Goal: Communication & Community: Answer question/provide support

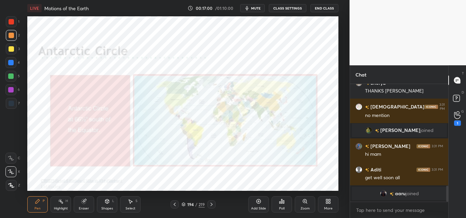
scroll to position [33907, 33760]
click at [210, 200] on div "Pen P Highlight H Eraser Shapes L Select S 194 / 219 Add Slide Poll Zoom More" at bounding box center [182, 204] width 311 height 27
click at [212, 203] on icon at bounding box center [211, 204] width 5 height 5
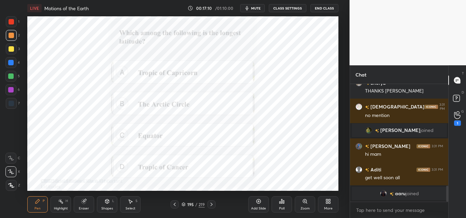
click at [213, 204] on icon at bounding box center [211, 204] width 5 height 5
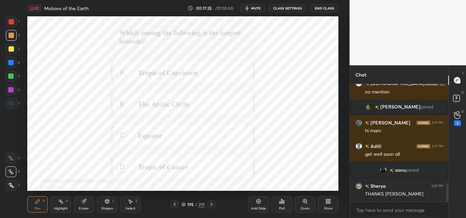
click at [284, 201] on div "Poll" at bounding box center [281, 205] width 20 height 16
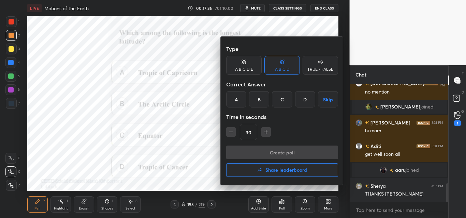
drag, startPoint x: 280, startPoint y: 103, endPoint x: 275, endPoint y: 104, distance: 4.6
click at [280, 103] on div "C" at bounding box center [282, 99] width 20 height 16
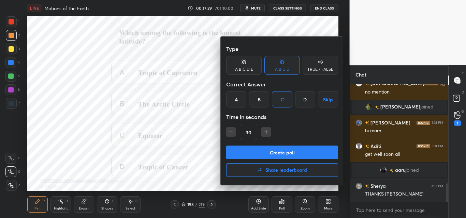
click at [278, 151] on button "Create poll" at bounding box center [282, 153] width 112 height 14
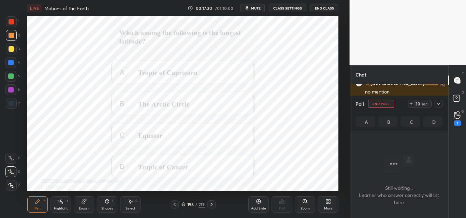
scroll to position [97, 96]
click at [218, 179] on div "LIVE Motions of the Earth 00:17:31 / 01:10:00 mute CLASS SETTINGS End Class Set…" at bounding box center [183, 109] width 322 height 218
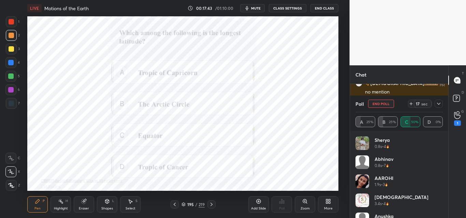
scroll to position [695, 0]
click at [439, 104] on icon at bounding box center [438, 103] width 5 height 5
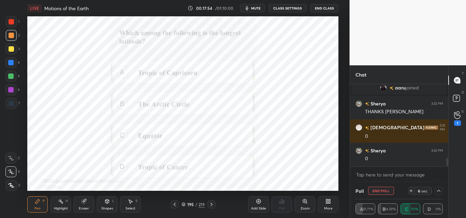
scroll to position [742, 0]
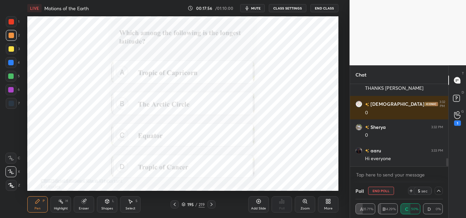
click at [259, 8] on span "mute" at bounding box center [256, 8] width 10 height 5
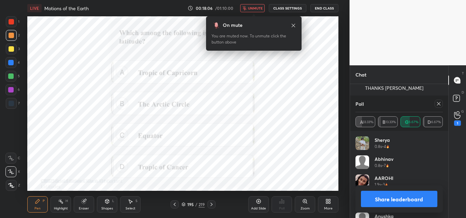
scroll to position [80, 85]
click at [438, 103] on icon at bounding box center [438, 103] width 5 height 5
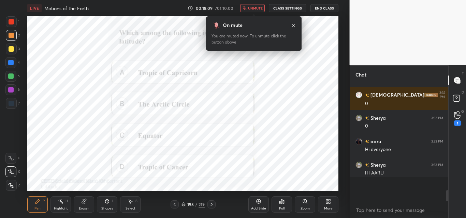
scroll to position [0, 0]
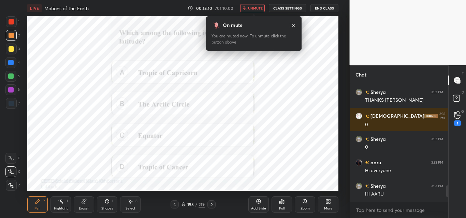
click at [252, 8] on span "unmute" at bounding box center [255, 8] width 15 height 5
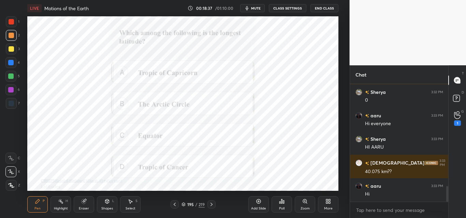
scroll to position [801, 0]
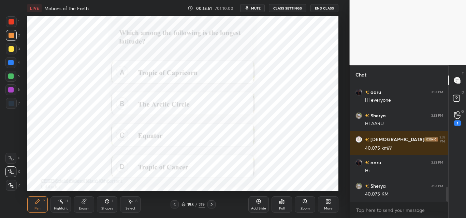
click at [212, 204] on icon at bounding box center [211, 204] width 5 height 5
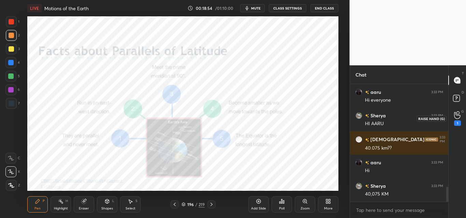
drag, startPoint x: 462, startPoint y: 115, endPoint x: 460, endPoint y: 118, distance: 3.5
click at [462, 115] on div "1" at bounding box center [457, 118] width 14 height 12
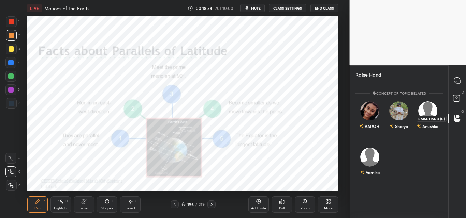
scroll to position [2, 2]
click at [376, 119] on div "AAROHI" at bounding box center [369, 117] width 29 height 40
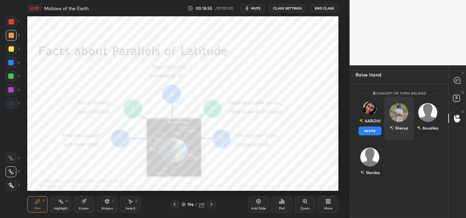
click at [374, 128] on button "INVITE" at bounding box center [369, 131] width 23 height 9
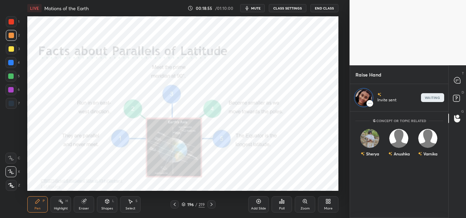
scroll to position [105, 96]
drag, startPoint x: 456, startPoint y: 80, endPoint x: 450, endPoint y: 78, distance: 6.5
click at [456, 80] on icon at bounding box center [456, 80] width 7 height 7
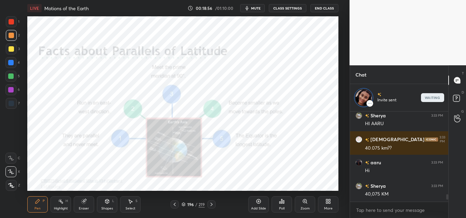
scroll to position [89, 96]
click at [256, 9] on span "mute" at bounding box center [256, 8] width 10 height 5
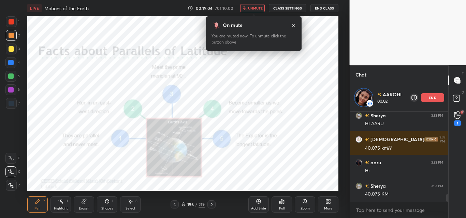
click at [249, 6] on button "unmute" at bounding box center [252, 8] width 25 height 8
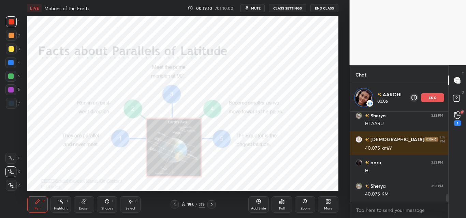
click at [256, 4] on button "mute" at bounding box center [252, 8] width 25 height 8
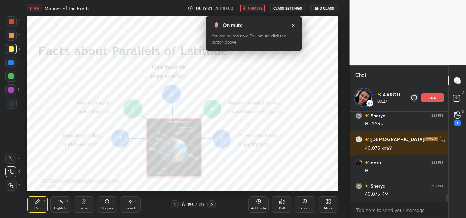
click at [257, 7] on span "unmute" at bounding box center [255, 8] width 15 height 5
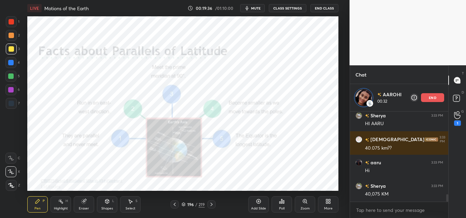
scroll to position [1061, 0]
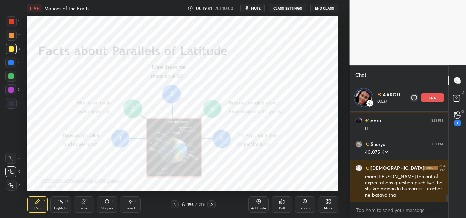
click at [12, 23] on div at bounding box center [11, 21] width 5 height 5
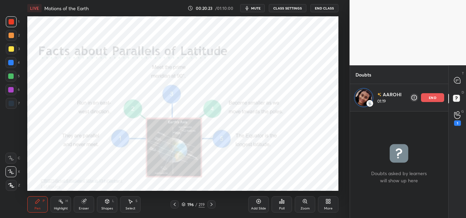
click at [211, 202] on icon at bounding box center [211, 204] width 5 height 5
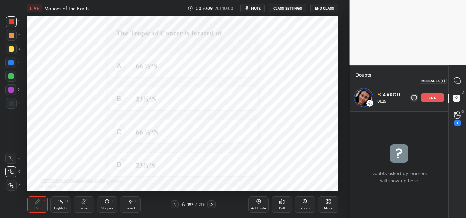
click at [460, 80] on div at bounding box center [457, 80] width 14 height 12
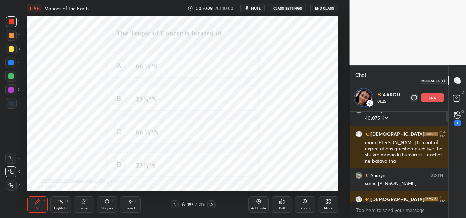
scroll to position [89, 96]
click at [275, 205] on div "Poll" at bounding box center [281, 205] width 20 height 16
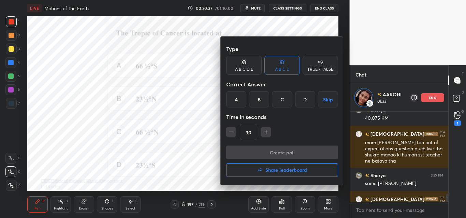
click at [258, 97] on div "B" at bounding box center [259, 99] width 20 height 16
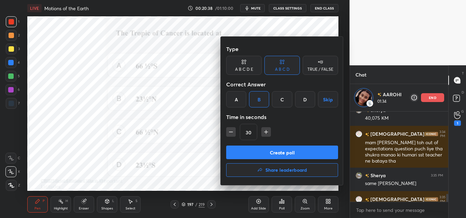
click at [265, 153] on button "Create poll" at bounding box center [282, 153] width 112 height 14
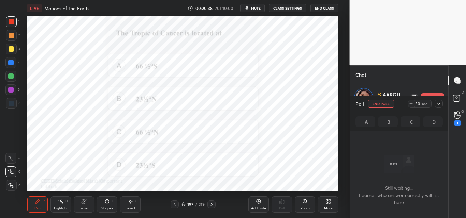
scroll to position [70, 96]
drag, startPoint x: 259, startPoint y: 4, endPoint x: 254, endPoint y: 10, distance: 7.2
click at [259, 5] on button "mute" at bounding box center [252, 8] width 25 height 8
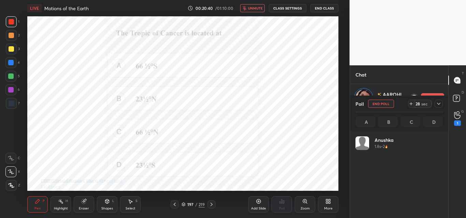
scroll to position [2, 2]
click at [437, 102] on icon at bounding box center [438, 103] width 5 height 5
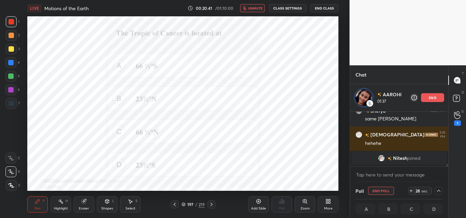
scroll to position [0, 2]
click at [446, 166] on div "[PERSON_NAME] 3:34 PM mam aapne toh out of expectations question puch liye tha …" at bounding box center [399, 147] width 98 height 71
drag, startPoint x: 446, startPoint y: 166, endPoint x: 447, endPoint y: 172, distance: 6.2
click at [447, 172] on div "[PERSON_NAME] 3:34 PM mam aapne toh out of expectations question puch liye tha …" at bounding box center [399, 147] width 98 height 71
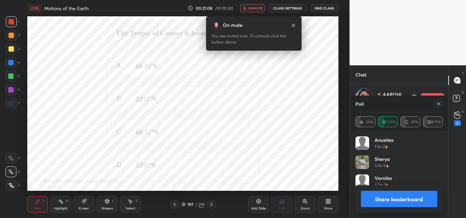
scroll to position [80, 85]
click at [252, 11] on button "unmute" at bounding box center [252, 8] width 25 height 8
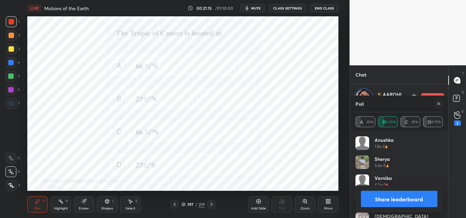
scroll to position [1048, 0]
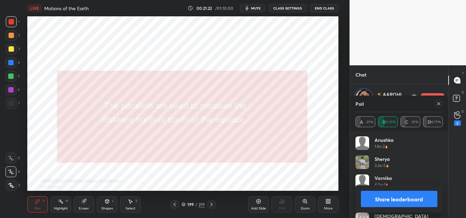
click at [438, 105] on icon at bounding box center [438, 103] width 5 height 5
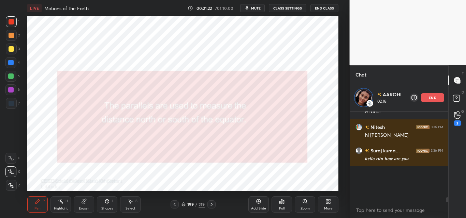
scroll to position [83, 96]
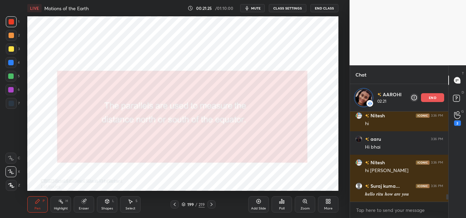
click at [252, 4] on div "LIVE Motions of the Earth 00:21:25 / 01:10:00 mute CLASS SETTINGS End Class" at bounding box center [182, 8] width 311 height 16
click at [253, 8] on span "mute" at bounding box center [256, 8] width 10 height 5
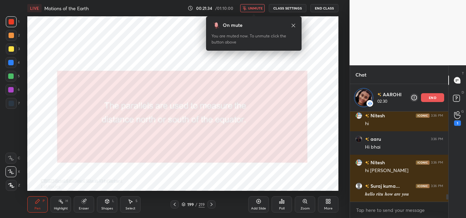
click at [253, 8] on span "unmute" at bounding box center [255, 8] width 15 height 5
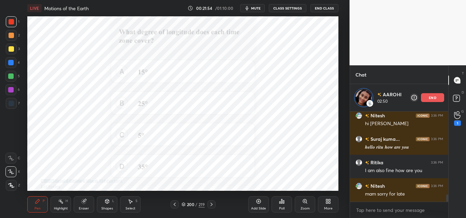
scroll to position [1083, 0]
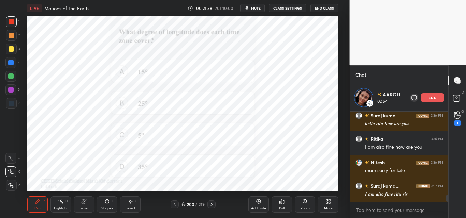
click at [0, 0] on html "1 2 3 4 5 6 7 C X Z C X Z E E Erase all H H LIVE Motions of the Earth 00:21:58 …" at bounding box center [233, 0] width 466 height 0
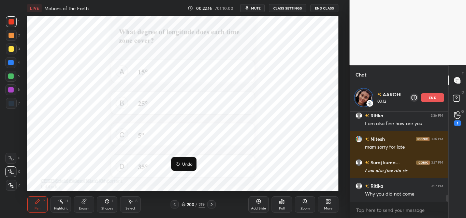
click at [181, 166] on button "Undo" at bounding box center [184, 164] width 20 height 8
click at [281, 209] on div "Poll" at bounding box center [281, 208] width 5 height 3
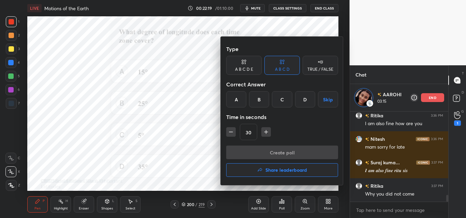
click at [236, 98] on div "A" at bounding box center [236, 99] width 20 height 16
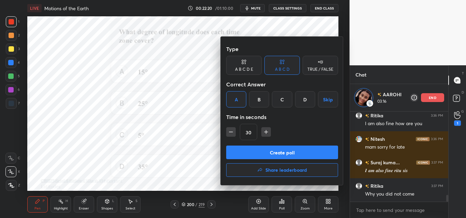
click at [263, 153] on button "Create poll" at bounding box center [282, 153] width 112 height 14
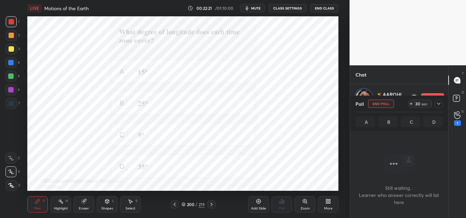
scroll to position [70, 96]
click at [247, 6] on icon "button" at bounding box center [246, 7] width 5 height 5
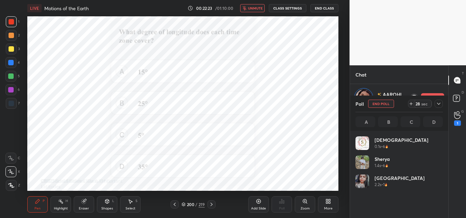
scroll to position [2, 2]
click at [437, 106] on icon at bounding box center [438, 103] width 5 height 5
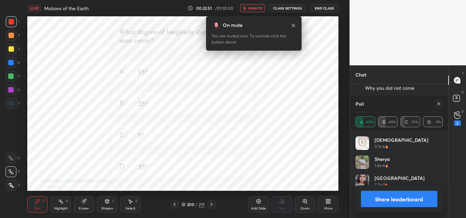
scroll to position [80, 85]
click at [249, 10] on span "unmute" at bounding box center [255, 8] width 15 height 5
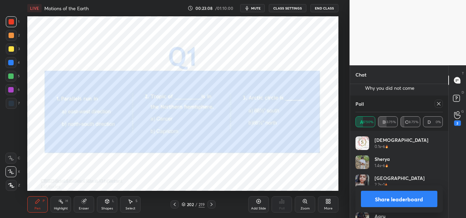
click at [438, 106] on icon at bounding box center [438, 103] width 5 height 5
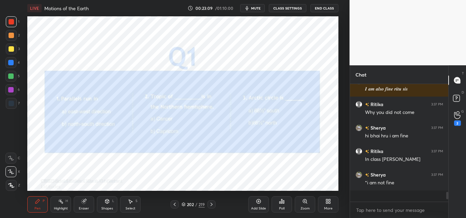
scroll to position [1155, 0]
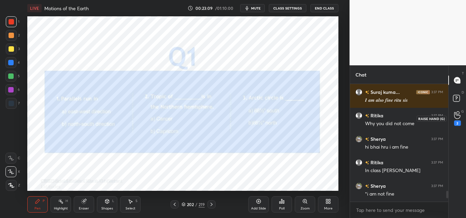
click at [459, 118] on icon at bounding box center [457, 115] width 6 height 7
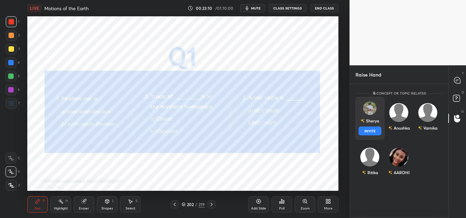
click at [371, 122] on div "Sherya" at bounding box center [369, 121] width 18 height 12
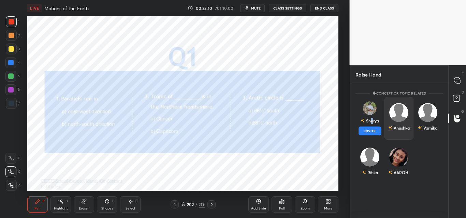
click at [373, 131] on button "INVITE" at bounding box center [369, 131] width 23 height 9
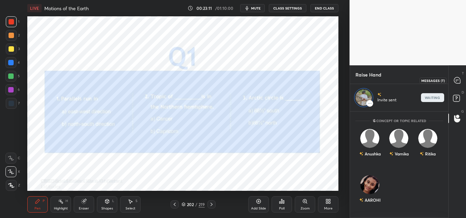
drag, startPoint x: 460, startPoint y: 82, endPoint x: 456, endPoint y: 79, distance: 4.8
click at [459, 83] on icon at bounding box center [456, 80] width 7 height 7
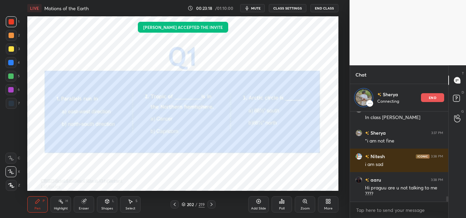
click at [257, 9] on span "mute" at bounding box center [256, 8] width 10 height 5
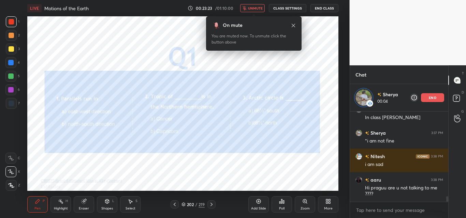
click at [259, 8] on span "unmute" at bounding box center [255, 8] width 15 height 5
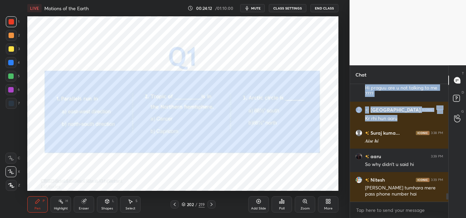
scroll to position [1493, 0]
drag, startPoint x: 257, startPoint y: 6, endPoint x: 255, endPoint y: 10, distance: 4.4
click at [257, 6] on span "mute" at bounding box center [256, 8] width 10 height 5
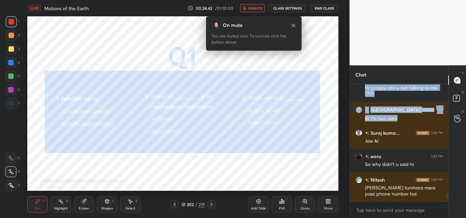
click at [259, 9] on span "unmute" at bounding box center [255, 8] width 15 height 5
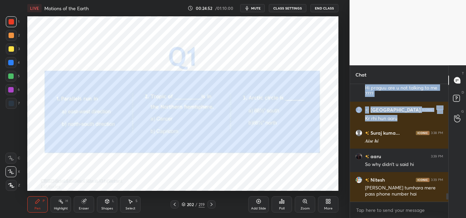
click at [256, 9] on span "mute" at bounding box center [256, 8] width 10 height 5
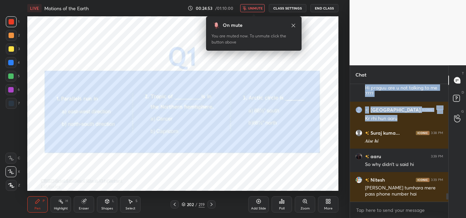
click at [281, 203] on icon at bounding box center [281, 201] width 5 height 5
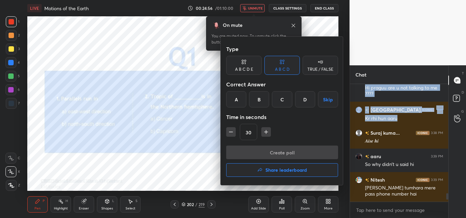
click at [313, 69] on div "TRUE / FALSE" at bounding box center [320, 69] width 26 height 4
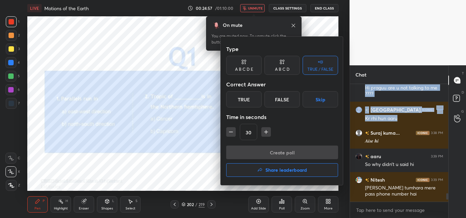
click at [242, 100] on div "True" at bounding box center [243, 99] width 35 height 16
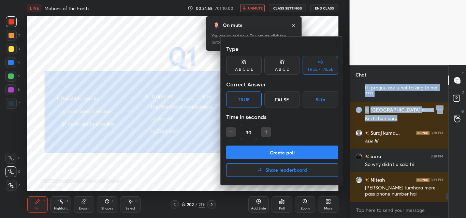
click at [253, 154] on button "Create poll" at bounding box center [282, 153] width 112 height 14
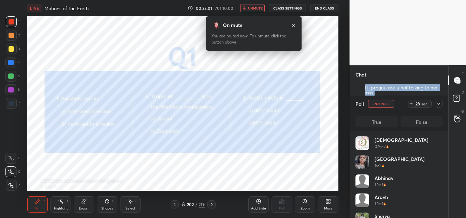
scroll to position [80, 85]
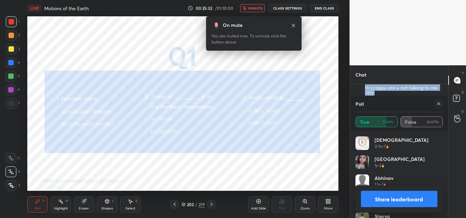
click at [255, 6] on span "unmute" at bounding box center [255, 8] width 15 height 5
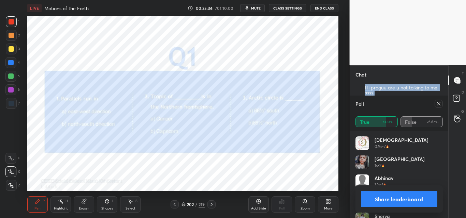
click at [440, 102] on icon at bounding box center [438, 103] width 5 height 5
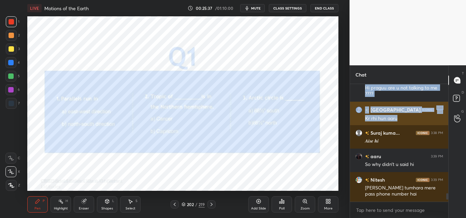
scroll to position [2, 2]
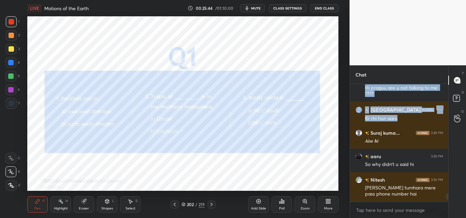
click at [249, 7] on icon "button" at bounding box center [246, 7] width 5 height 5
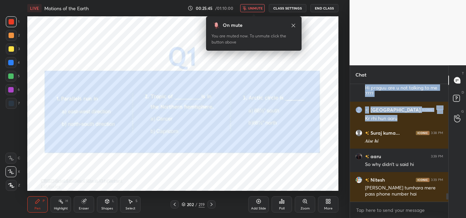
click at [302, 172] on div "LIVE Motions of the Earth 00:25:45 / 01:10:00 unmute CLASS SETTINGS End Class S…" at bounding box center [183, 109] width 322 height 218
click at [286, 202] on div "Poll" at bounding box center [281, 205] width 20 height 16
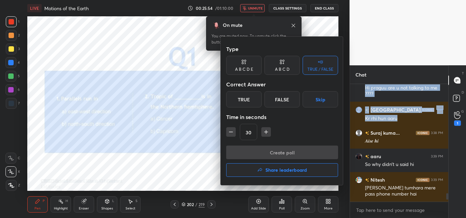
click at [245, 102] on div "True" at bounding box center [243, 99] width 35 height 16
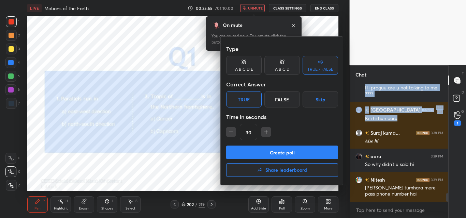
scroll to position [1517, 0]
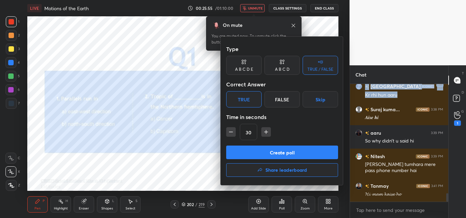
click at [264, 153] on button "Create poll" at bounding box center [282, 153] width 112 height 14
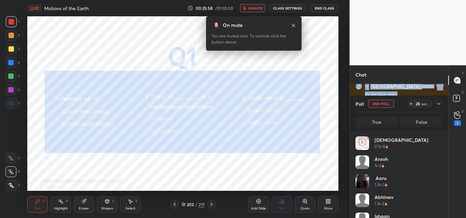
scroll to position [80, 85]
click at [438, 104] on icon at bounding box center [438, 103] width 5 height 5
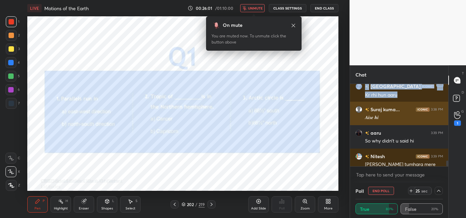
scroll to position [0, 2]
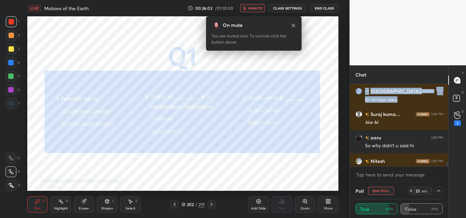
drag, startPoint x: 446, startPoint y: 165, endPoint x: 447, endPoint y: 183, distance: 18.4
click at [447, 183] on div "Chat [GEOGRAPHIC_DATA] 3:38 PM Kr rhi hun aaru Suraj kuma... 3:38 PM 𝑨𝒊𝒔𝒆 𝒉𝒊 aa…" at bounding box center [398, 141] width 99 height 153
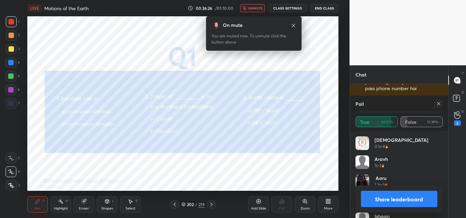
scroll to position [1606, 0]
click at [259, 11] on button "unmute" at bounding box center [252, 8] width 25 height 8
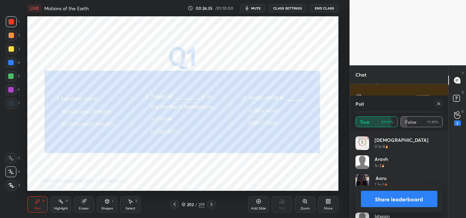
click at [438, 107] on div at bounding box center [438, 104] width 8 height 8
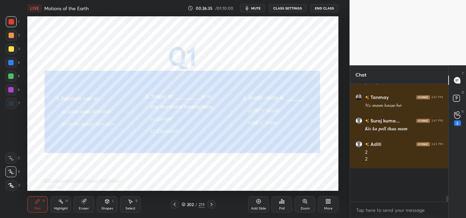
scroll to position [132, 96]
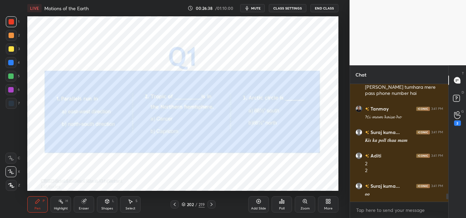
click at [281, 204] on div "Poll" at bounding box center [281, 205] width 20 height 16
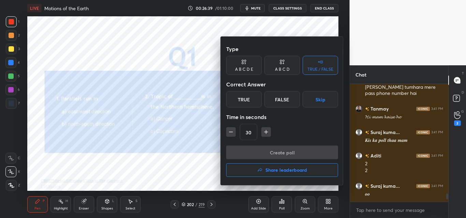
drag, startPoint x: 287, startPoint y: 102, endPoint x: 287, endPoint y: 107, distance: 5.1
click at [287, 102] on div "False" at bounding box center [281, 99] width 35 height 16
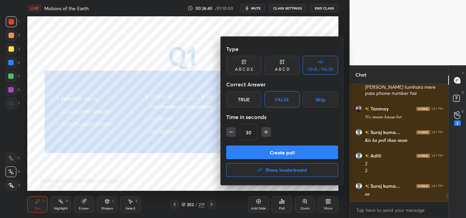
click at [285, 151] on button "Create poll" at bounding box center [282, 153] width 112 height 14
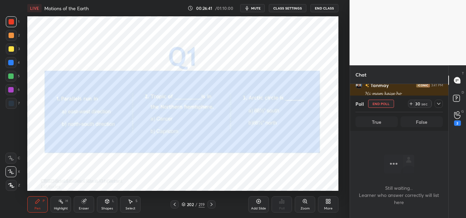
scroll to position [97, 96]
click at [256, 9] on span "mute" at bounding box center [256, 8] width 10 height 5
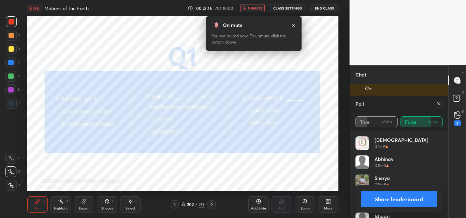
scroll to position [1754, 0]
click at [254, 10] on span "unmute" at bounding box center [255, 8] width 15 height 5
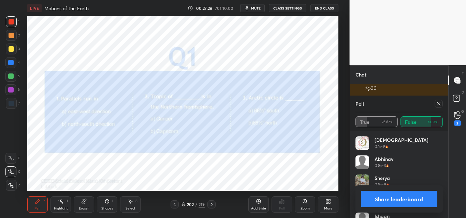
drag, startPoint x: 439, startPoint y: 103, endPoint x: 436, endPoint y: 102, distance: 3.4
click at [439, 103] on icon at bounding box center [438, 103] width 5 height 5
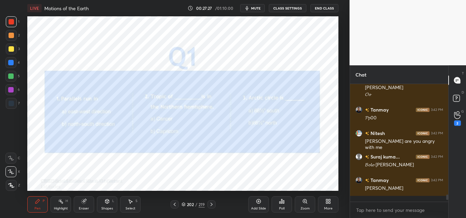
scroll to position [112, 96]
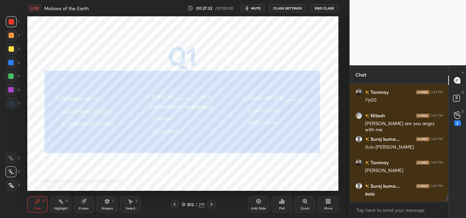
click at [218, 209] on div "Pen P Highlight H Eraser Shapes L Select S 202 / 219 Add Slide Poll Zoom More" at bounding box center [182, 204] width 311 height 27
click at [210, 204] on icon at bounding box center [211, 204] width 5 height 5
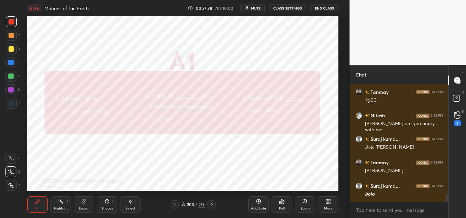
click at [213, 207] on icon at bounding box center [211, 204] width 5 height 5
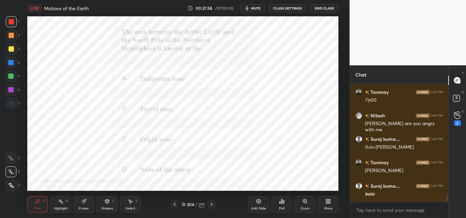
click at [284, 202] on div "Poll" at bounding box center [281, 205] width 20 height 16
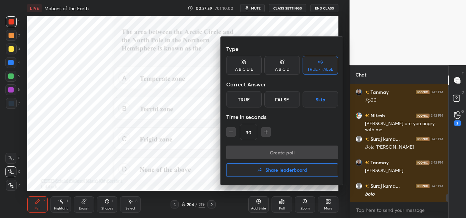
click at [282, 69] on div "A B C D" at bounding box center [282, 69] width 15 height 4
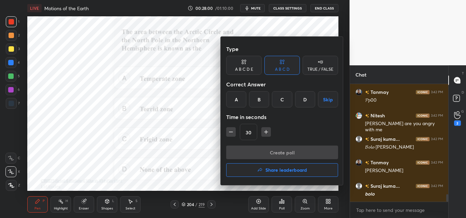
click at [282, 102] on div "C" at bounding box center [282, 99] width 20 height 16
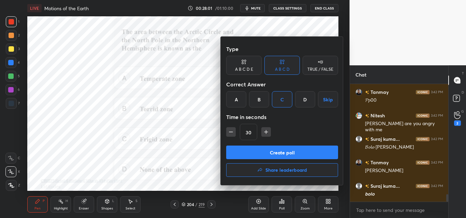
click at [283, 152] on button "Create poll" at bounding box center [282, 153] width 112 height 14
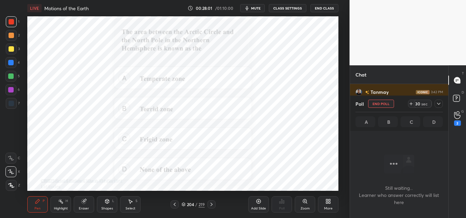
click at [270, 127] on div "Type A B C D E A B C D TRUE / FALSE Correct Answer A B C D Skip Time in seconds…" at bounding box center [282, 134] width 84 height 58
drag, startPoint x: 255, startPoint y: 11, endPoint x: 249, endPoint y: 15, distance: 7.0
click at [255, 11] on button "mute" at bounding box center [252, 8] width 25 height 8
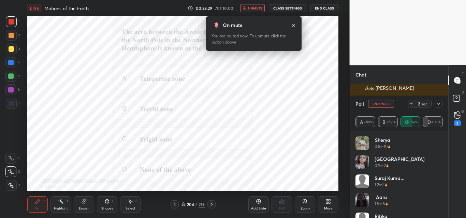
scroll to position [1808, 0]
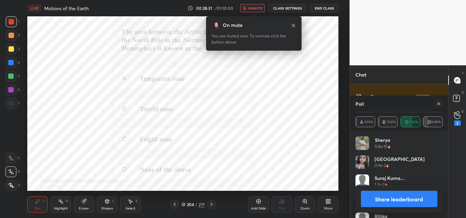
click at [264, 15] on body "1 2 3 4 5 6 7 C X Z C X Z E E Erase all H H LIVE Motions of the Earth 00:28:31 …" at bounding box center [233, 109] width 466 height 218
click at [258, 3] on div "LIVE Motions of the Earth 00:28:32 / 01:10:00 unmute CLASS SETTINGS End Class" at bounding box center [182, 8] width 311 height 16
click at [259, 9] on span "unmute" at bounding box center [255, 8] width 15 height 5
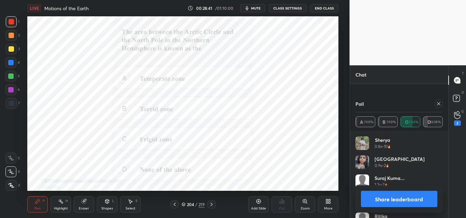
scroll to position [1898, 0]
click at [211, 203] on icon at bounding box center [211, 204] width 5 height 5
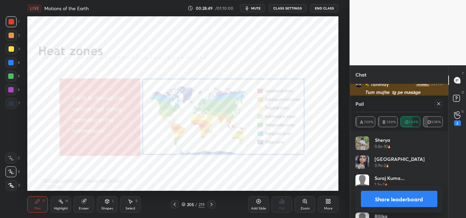
click at [439, 103] on icon at bounding box center [438, 103] width 5 height 5
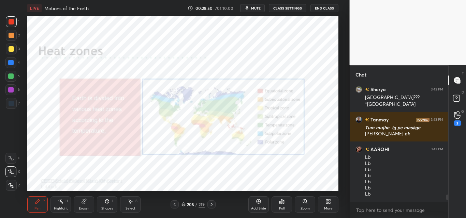
scroll to position [1862, 0]
click at [454, 121] on div "2" at bounding box center [457, 123] width 7 height 5
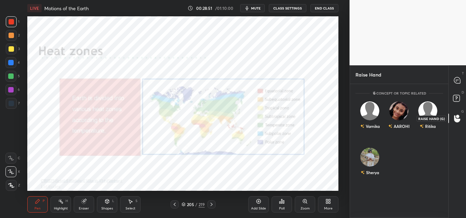
scroll to position [132, 96]
click at [365, 120] on div "Varnika" at bounding box center [369, 117] width 29 height 40
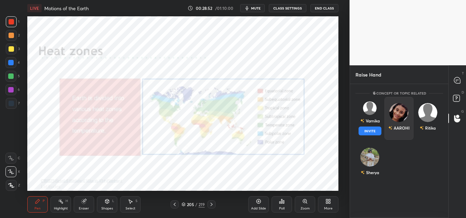
click at [371, 131] on button "INVITE" at bounding box center [369, 131] width 23 height 9
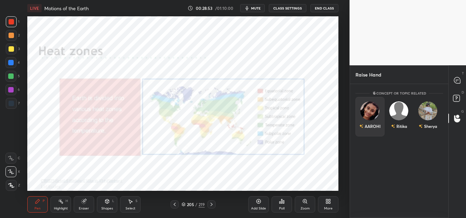
scroll to position [105, 96]
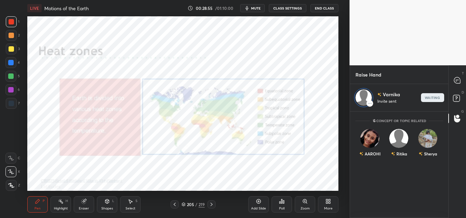
click at [257, 7] on span "mute" at bounding box center [256, 8] width 10 height 5
click at [291, 211] on div "Poll" at bounding box center [281, 205] width 20 height 16
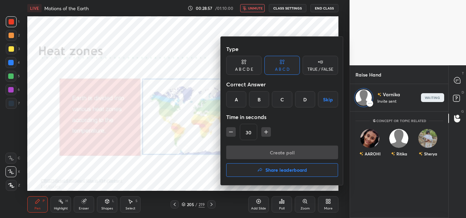
click at [282, 207] on div at bounding box center [233, 109] width 466 height 218
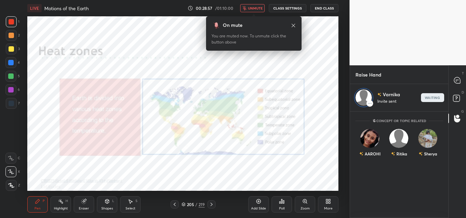
click at [280, 206] on div "Poll" at bounding box center [281, 205] width 20 height 16
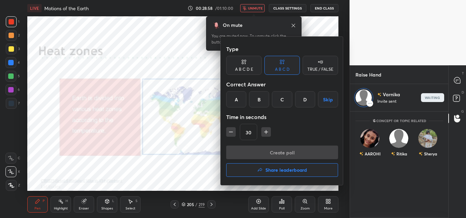
click at [287, 172] on h4 "Share leaderboard" at bounding box center [286, 170] width 42 height 5
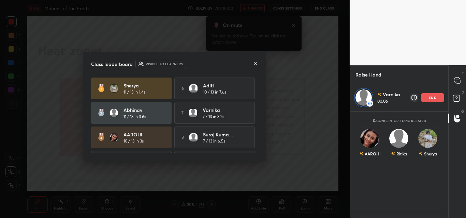
click at [257, 64] on icon at bounding box center [255, 63] width 5 height 5
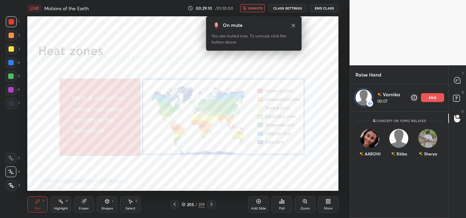
click at [257, 9] on span "unmute" at bounding box center [255, 8] width 15 height 5
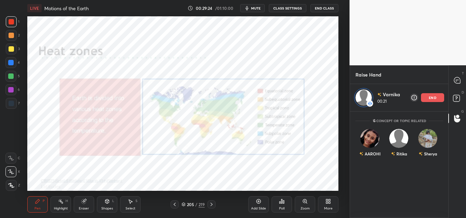
click at [258, 13] on div "LIVE Motions of the Earth 00:29:24 / 01:10:00 mute CLASS SETTINGS End Class" at bounding box center [182, 8] width 311 height 16
click at [256, 7] on span "mute" at bounding box center [256, 8] width 10 height 5
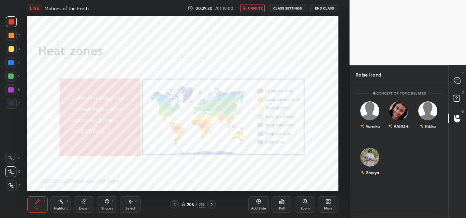
scroll to position [132, 96]
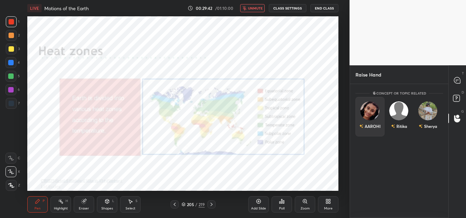
click at [367, 116] on div "AAROHI" at bounding box center [369, 117] width 29 height 40
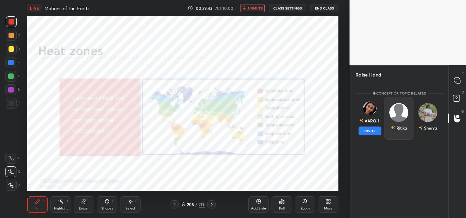
click at [368, 129] on button "INVITE" at bounding box center [369, 131] width 23 height 9
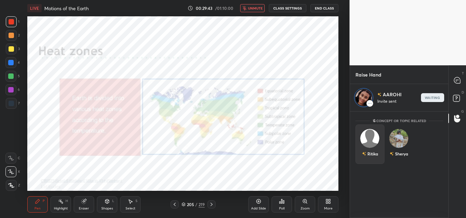
scroll to position [105, 96]
drag, startPoint x: 457, startPoint y: 82, endPoint x: 450, endPoint y: 81, distance: 8.0
click at [457, 83] on icon at bounding box center [457, 80] width 6 height 6
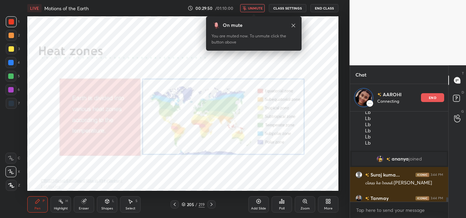
scroll to position [1953, 0]
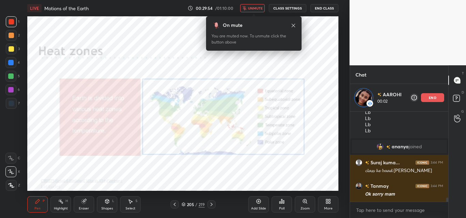
drag, startPoint x: 254, startPoint y: 6, endPoint x: 259, endPoint y: 5, distance: 4.8
click at [255, 6] on span "unmute" at bounding box center [255, 8] width 15 height 5
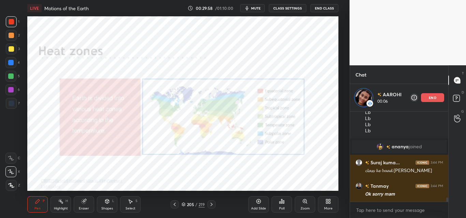
click at [257, 5] on button "mute" at bounding box center [252, 8] width 25 height 8
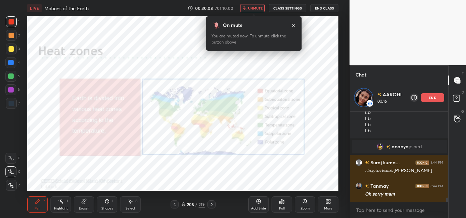
click at [253, 9] on span "unmute" at bounding box center [255, 8] width 15 height 5
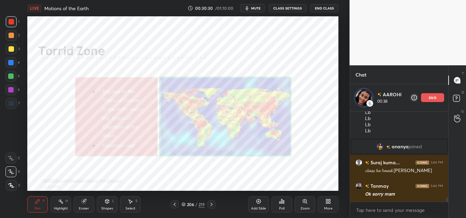
click at [252, 6] on span "mute" at bounding box center [256, 8] width 10 height 5
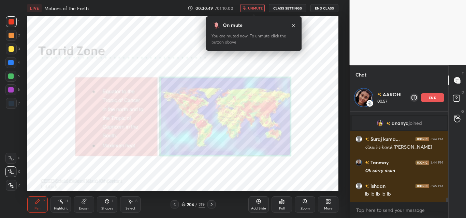
click at [252, 6] on span "unmute" at bounding box center [255, 8] width 15 height 5
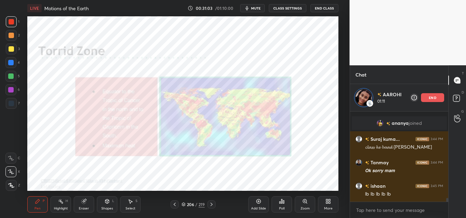
scroll to position [2000, 0]
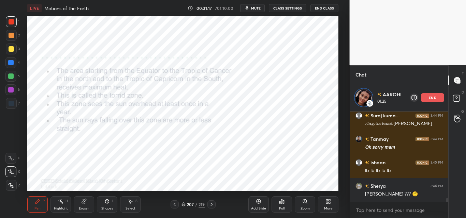
click at [430, 98] on p "end" at bounding box center [431, 97] width 7 height 3
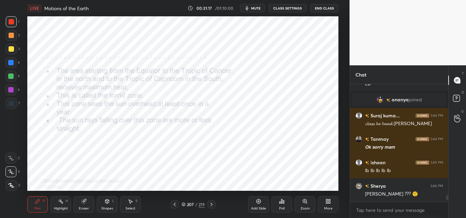
scroll to position [1973, 0]
click at [456, 120] on icon at bounding box center [457, 119] width 6 height 8
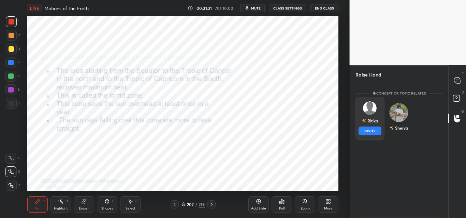
click at [369, 134] on button "INVITE" at bounding box center [369, 131] width 23 height 9
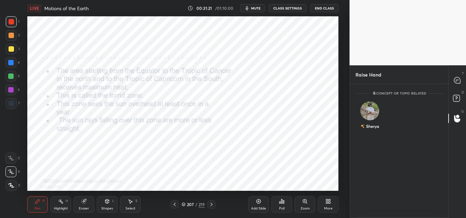
scroll to position [105, 96]
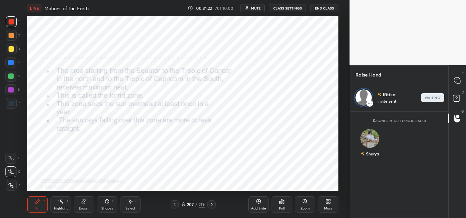
click at [253, 9] on span "mute" at bounding box center [256, 8] width 10 height 5
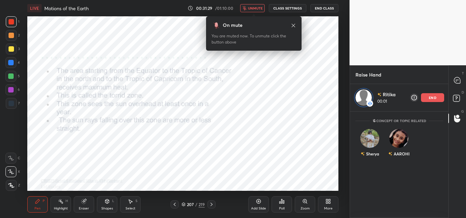
click at [253, 9] on span "unmute" at bounding box center [255, 8] width 15 height 5
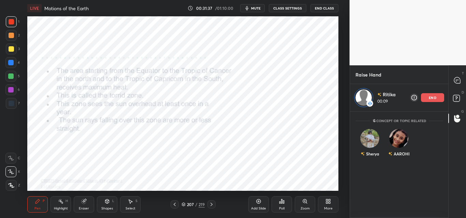
click at [253, 9] on span "mute" at bounding box center [256, 8] width 10 height 5
click at [253, 9] on span "unmute" at bounding box center [255, 8] width 15 height 5
click at [430, 99] on p "end" at bounding box center [431, 97] width 7 height 3
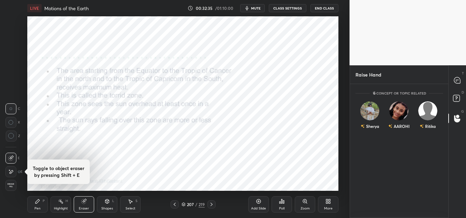
click at [250, 4] on div "LIVE Motions of the Earth 00:32:35 / 01:10:00 mute CLASS SETTINGS End Class" at bounding box center [182, 8] width 311 height 16
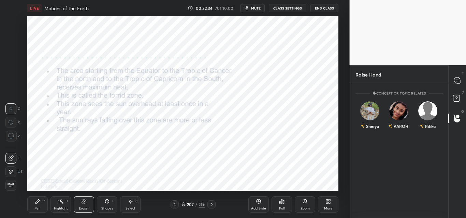
click at [252, 7] on button "mute" at bounding box center [252, 8] width 25 height 8
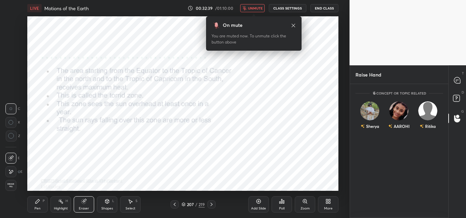
click at [252, 7] on span "unmute" at bounding box center [255, 8] width 15 height 5
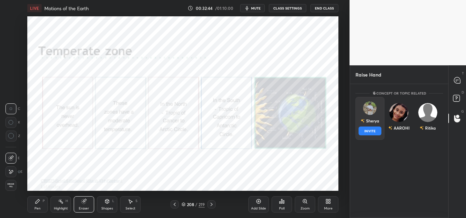
click at [365, 122] on div "Sherya" at bounding box center [369, 121] width 18 height 12
click at [369, 130] on button "INVITE" at bounding box center [369, 131] width 23 height 9
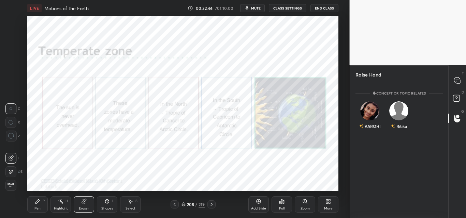
scroll to position [105, 96]
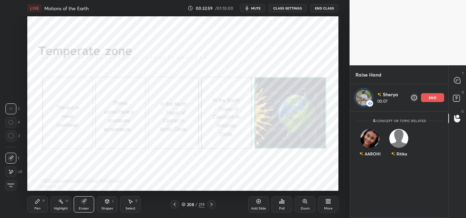
click at [252, 12] on div "LIVE Motions of the Earth 00:32:59 / 01:10:00 mute CLASS SETTINGS End Class" at bounding box center [182, 8] width 311 height 16
click at [249, 8] on icon "button" at bounding box center [246, 7] width 5 height 5
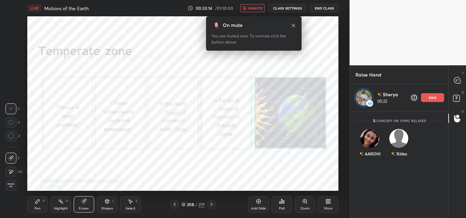
click at [251, 8] on span "unmute" at bounding box center [255, 8] width 15 height 5
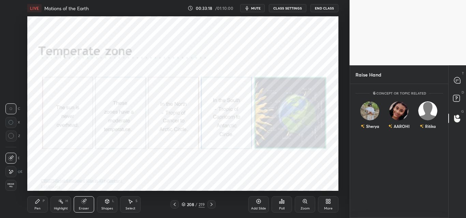
scroll to position [132, 96]
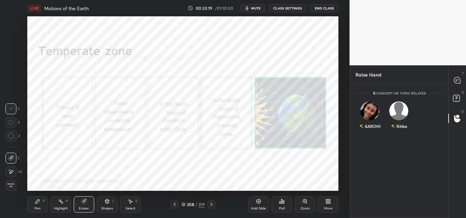
click at [37, 209] on div "Pen" at bounding box center [37, 208] width 6 height 3
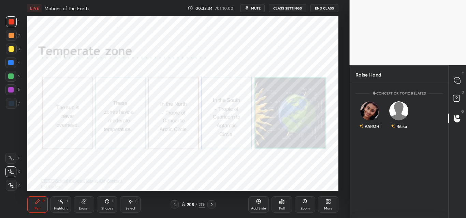
click at [256, 7] on span "mute" at bounding box center [256, 8] width 10 height 5
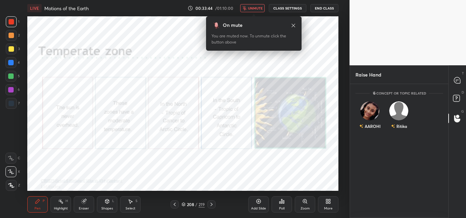
click at [256, 7] on span "unmute" at bounding box center [255, 8] width 15 height 5
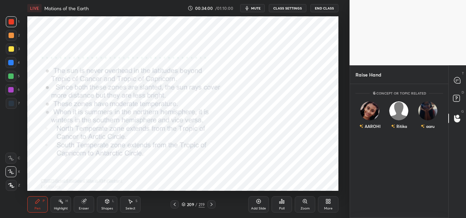
click at [257, 9] on span "mute" at bounding box center [256, 8] width 10 height 5
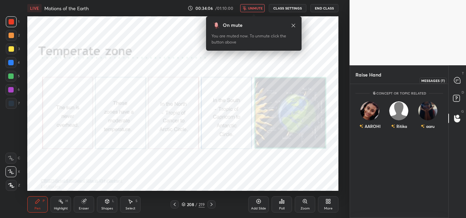
click at [457, 77] on icon at bounding box center [457, 80] width 6 height 6
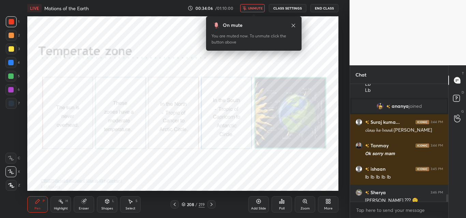
scroll to position [116, 96]
click at [378, 210] on textarea at bounding box center [399, 210] width 88 height 11
type textarea "WAIT"
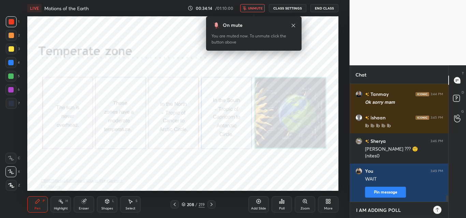
type textarea "I AM ADDING POLLS"
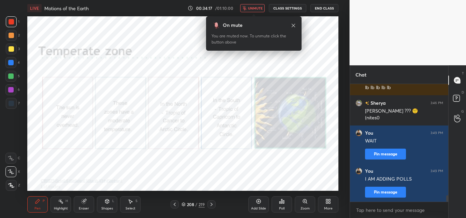
click at [329, 207] on div "More" at bounding box center [328, 208] width 9 height 3
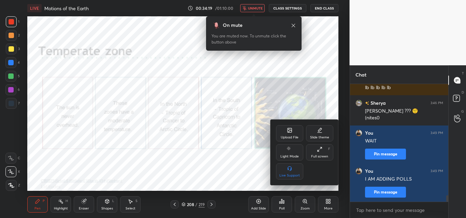
click at [278, 131] on div "Upload File" at bounding box center [289, 133] width 27 height 16
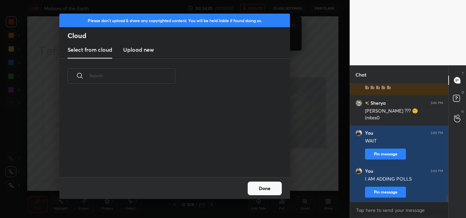
scroll to position [84, 219]
click at [132, 48] on h3 "Upload new" at bounding box center [138, 50] width 31 height 8
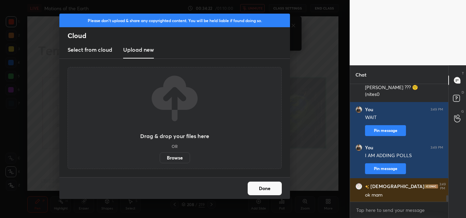
scroll to position [2103, 0]
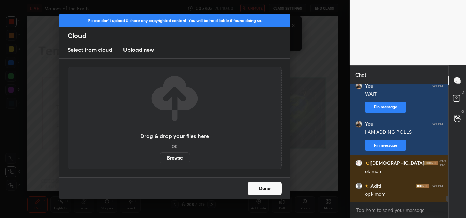
click at [171, 157] on label "Browse" at bounding box center [175, 158] width 30 height 11
click at [160, 157] on input "Browse" at bounding box center [160, 158] width 0 height 11
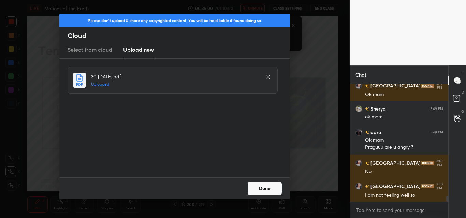
scroll to position [2258, 0]
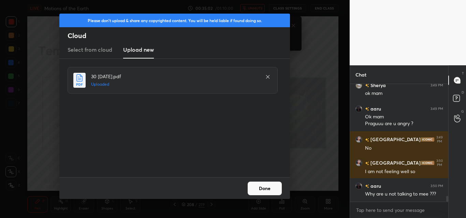
click at [267, 188] on button "Done" at bounding box center [264, 189] width 34 height 14
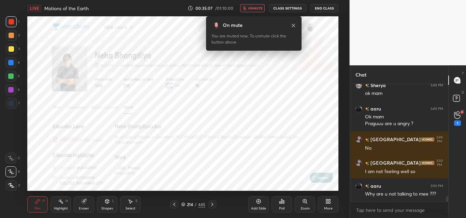
click at [183, 204] on icon at bounding box center [182, 204] width 3 height 2
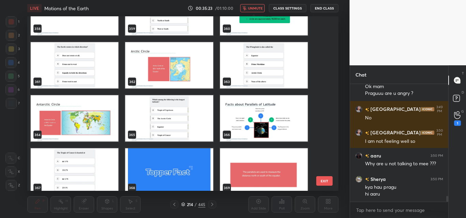
scroll to position [2318, 0]
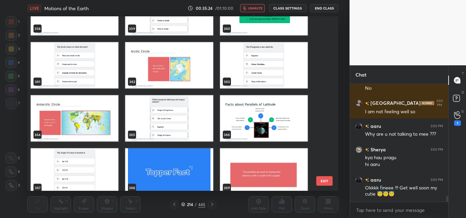
click at [221, 111] on img "grid" at bounding box center [264, 118] width 88 height 46
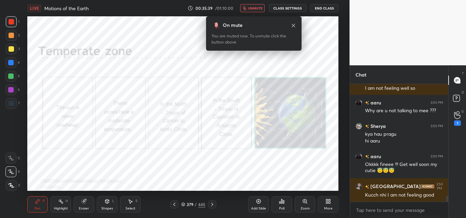
scroll to position [2365, 0]
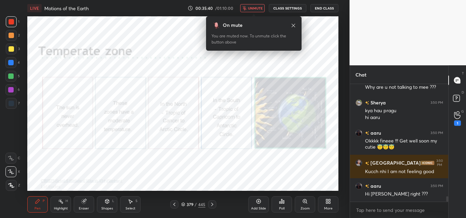
click at [249, 11] on button "unmute" at bounding box center [252, 8] width 25 height 8
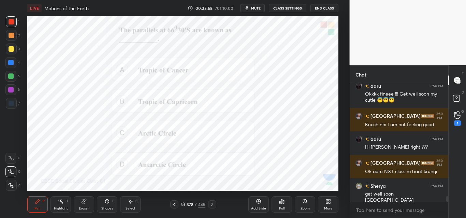
scroll to position [2428, 0]
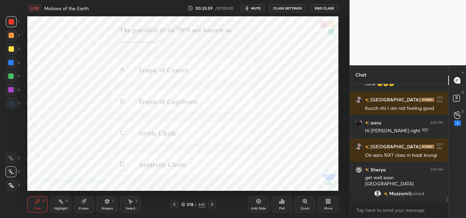
click at [249, 10] on icon "button" at bounding box center [246, 7] width 5 height 5
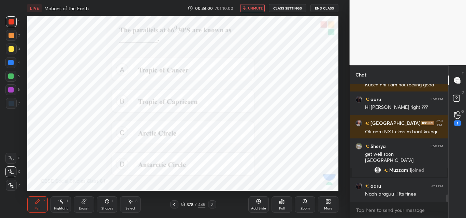
scroll to position [1863, 0]
click at [277, 202] on div "Poll" at bounding box center [281, 205] width 20 height 16
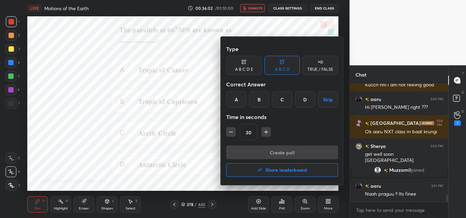
click at [307, 104] on div "D" at bounding box center [305, 99] width 20 height 16
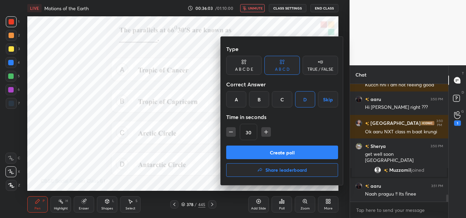
click at [285, 153] on button "Create poll" at bounding box center [282, 153] width 112 height 14
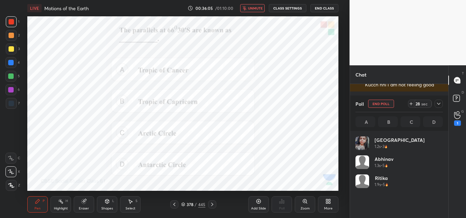
scroll to position [80, 85]
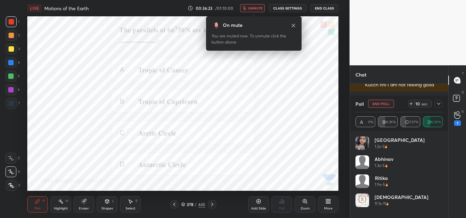
click at [437, 105] on icon at bounding box center [438, 103] width 5 height 5
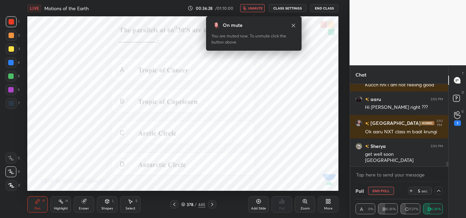
scroll to position [1898, 0]
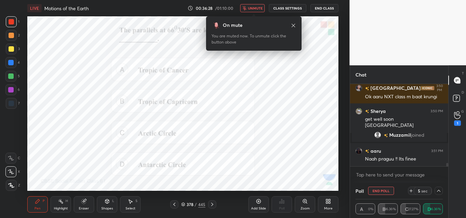
drag, startPoint x: 446, startPoint y: 163, endPoint x: 441, endPoint y: 191, distance: 28.1
click at [441, 191] on div "Chat aaru 3:50 PM Hi [PERSON_NAME] right ??? [GEOGRAPHIC_DATA] 3:50 PM Ok aaru …" at bounding box center [398, 141] width 99 height 153
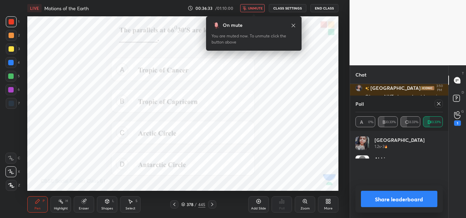
scroll to position [80, 85]
click at [260, 5] on button "unmute" at bounding box center [252, 8] width 25 height 8
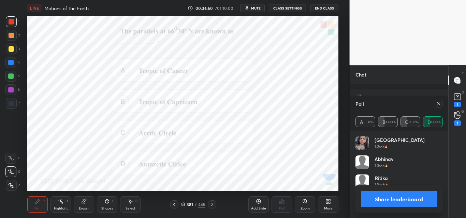
scroll to position [1981, 0]
click at [439, 102] on icon at bounding box center [438, 103] width 5 height 5
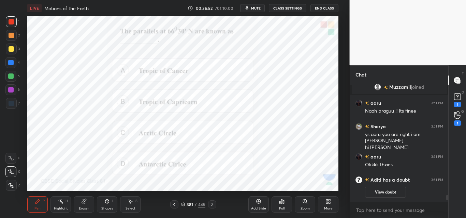
scroll to position [1946, 0]
click at [279, 202] on icon at bounding box center [279, 203] width 1 height 2
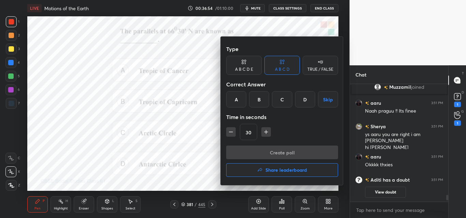
click at [278, 102] on div "C" at bounding box center [282, 99] width 20 height 16
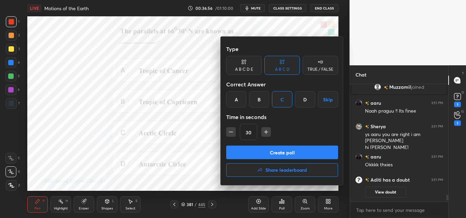
click at [276, 151] on button "Create poll" at bounding box center [282, 153] width 112 height 14
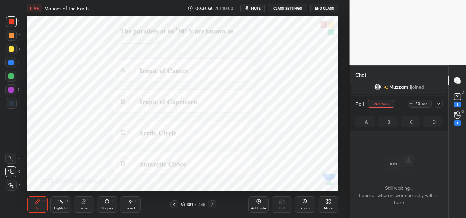
scroll to position [97, 96]
click at [259, 8] on span "mute" at bounding box center [256, 8] width 10 height 5
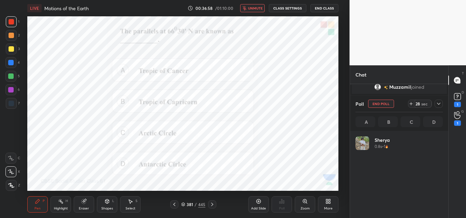
scroll to position [2, 2]
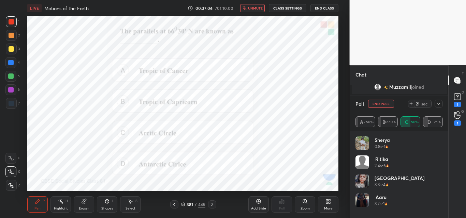
click at [436, 106] on icon at bounding box center [438, 103] width 5 height 5
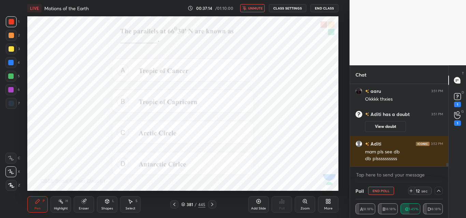
scroll to position [2022, 0]
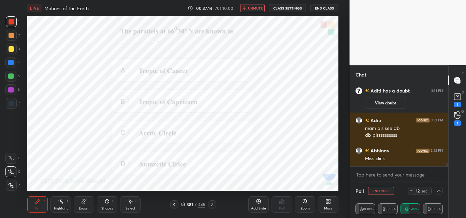
drag, startPoint x: 446, startPoint y: 166, endPoint x: 443, endPoint y: 180, distance: 14.0
click at [443, 180] on div "aaru 3:51 PM Okkkk thxies [PERSON_NAME] has a doubt 3:51 PM View doubt Aditi 3:…" at bounding box center [399, 133] width 98 height 99
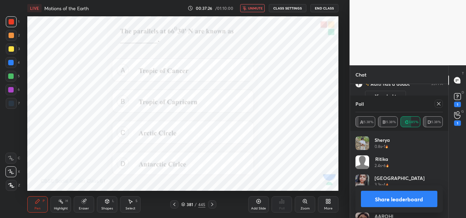
scroll to position [2, 2]
click at [262, 5] on button "unmute" at bounding box center [252, 8] width 25 height 8
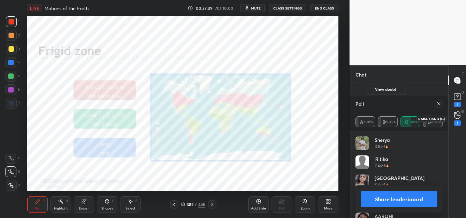
click at [456, 116] on icon at bounding box center [457, 115] width 6 height 8
click at [437, 106] on icon at bounding box center [438, 103] width 3 height 3
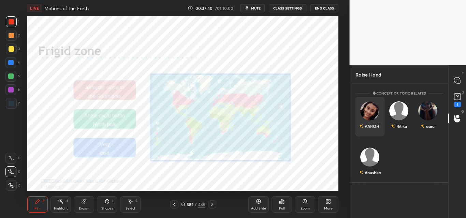
scroll to position [0, 0]
click at [369, 121] on div "AAROHI" at bounding box center [369, 127] width 21 height 12
click at [371, 134] on button "INVITE" at bounding box center [369, 131] width 23 height 9
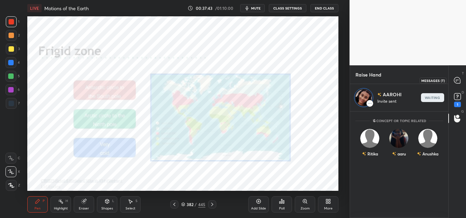
click at [457, 80] on icon at bounding box center [456, 80] width 3 height 0
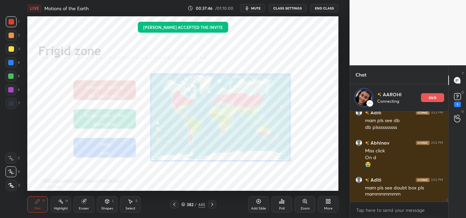
drag, startPoint x: 447, startPoint y: 198, endPoint x: 447, endPoint y: 208, distance: 9.9
click at [447, 208] on div "[PERSON_NAME] has a doubt 3:51 PM View doubt Aditi 3:52 PM mam pls see db db pl…" at bounding box center [399, 165] width 98 height 107
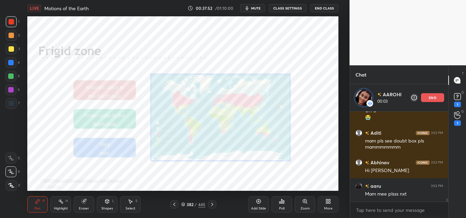
click at [256, 9] on span "mute" at bounding box center [256, 8] width 10 height 5
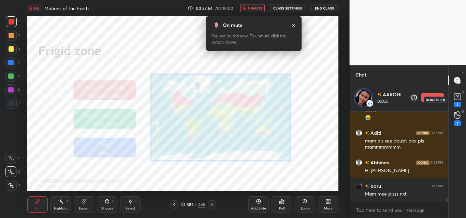
click at [456, 102] on div "1" at bounding box center [457, 104] width 7 height 5
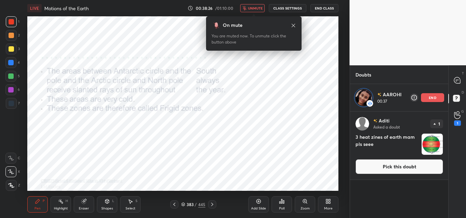
click at [256, 10] on span "unmute" at bounding box center [255, 8] width 15 height 5
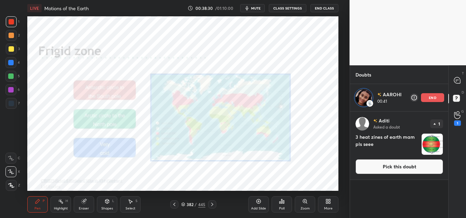
click at [425, 100] on div "end" at bounding box center [432, 97] width 23 height 9
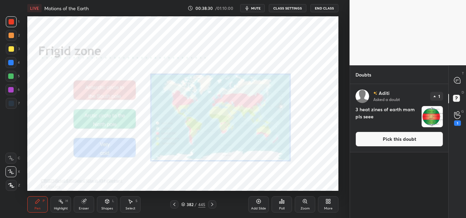
scroll to position [132, 96]
click at [457, 80] on icon at bounding box center [456, 80] width 3 height 0
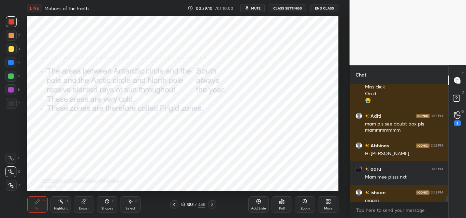
scroll to position [2308, 0]
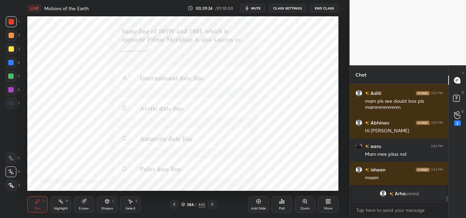
click at [251, 9] on button "mute" at bounding box center [252, 8] width 25 height 8
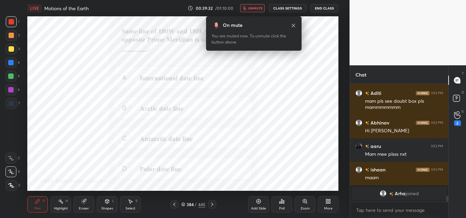
click at [284, 200] on icon at bounding box center [281, 201] width 5 height 5
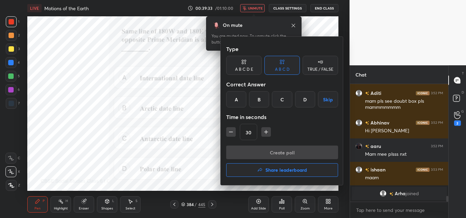
click at [240, 99] on div "A" at bounding box center [236, 99] width 20 height 16
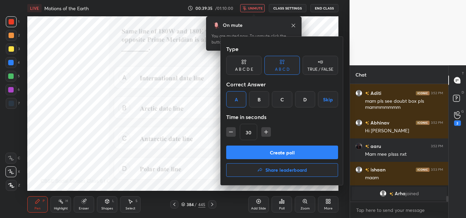
click at [258, 152] on button "Create poll" at bounding box center [282, 153] width 112 height 14
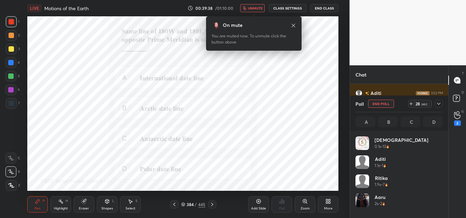
scroll to position [80, 85]
click at [438, 102] on icon at bounding box center [438, 103] width 5 height 5
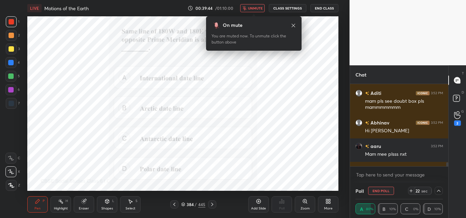
scroll to position [2343, 0]
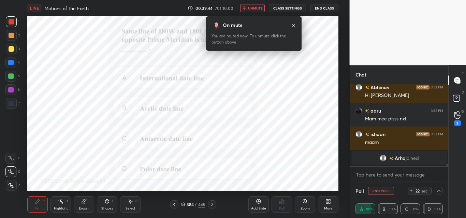
drag, startPoint x: 446, startPoint y: 164, endPoint x: 447, endPoint y: 178, distance: 14.0
click at [447, 178] on div "Aditi 3:52 PM mam pls see doubt box pls mammmmmmm [PERSON_NAME] 3:52 PM Hi [PER…" at bounding box center [399, 133] width 98 height 99
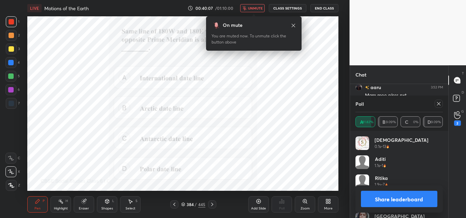
scroll to position [2053, 0]
click at [387, 198] on button "Share leaderboard" at bounding box center [399, 199] width 77 height 16
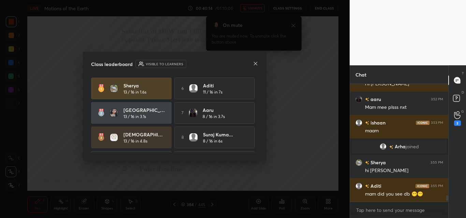
scroll to position [2047, 0]
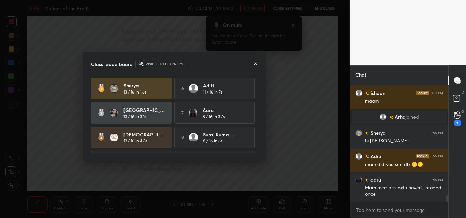
click at [254, 65] on icon at bounding box center [255, 63] width 5 height 5
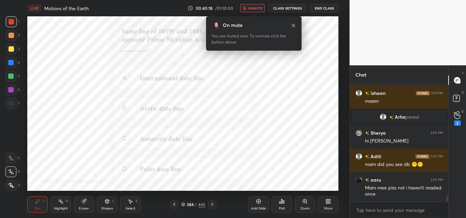
click at [246, 7] on icon "button" at bounding box center [244, 8] width 4 height 4
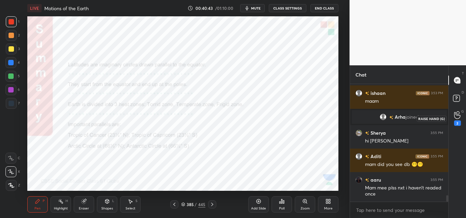
click at [457, 117] on icon at bounding box center [457, 115] width 6 height 8
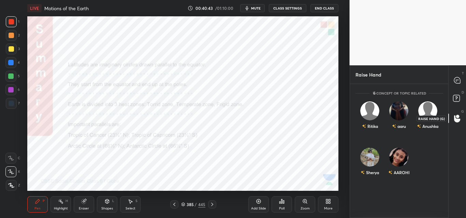
scroll to position [132, 96]
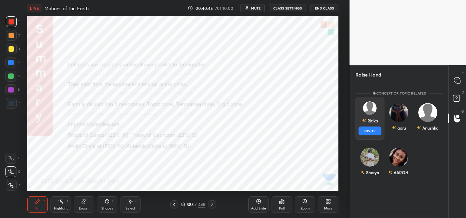
click at [363, 114] on div "[PERSON_NAME] INVITE" at bounding box center [369, 118] width 29 height 43
click at [369, 130] on button "INVITE" at bounding box center [369, 131] width 23 height 9
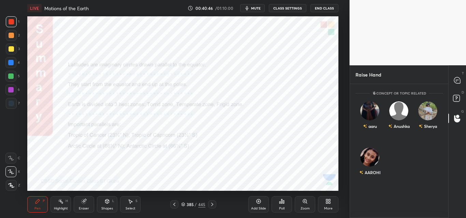
scroll to position [105, 96]
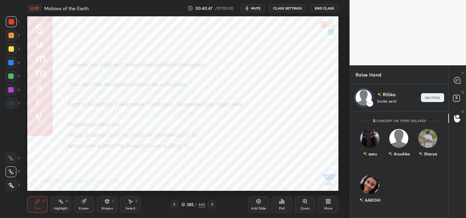
click at [253, 10] on span "mute" at bounding box center [256, 8] width 10 height 5
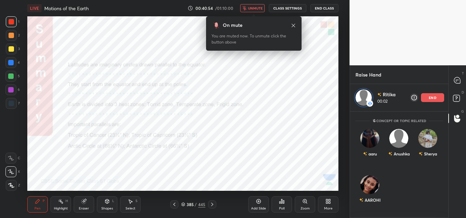
click at [253, 10] on span "unmute" at bounding box center [255, 8] width 15 height 5
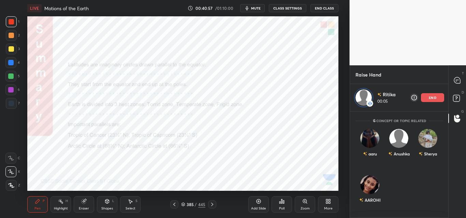
click at [253, 10] on span "mute" at bounding box center [256, 8] width 10 height 5
click at [253, 10] on span "unmute" at bounding box center [255, 8] width 15 height 5
click at [253, 10] on span "mute" at bounding box center [256, 8] width 10 height 5
click at [252, 4] on button "unmute" at bounding box center [252, 8] width 25 height 8
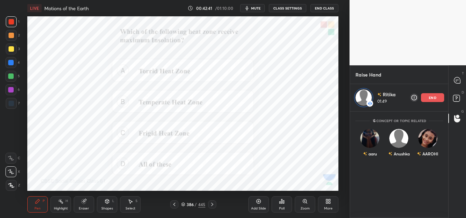
click at [281, 203] on icon at bounding box center [281, 201] width 5 height 5
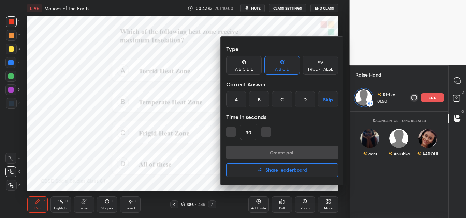
click at [234, 101] on div "A" at bounding box center [236, 99] width 20 height 16
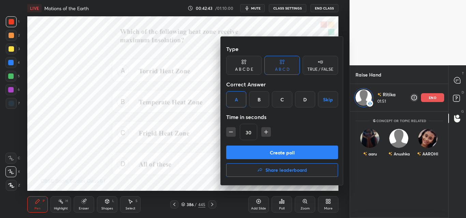
click at [249, 150] on button "Create poll" at bounding box center [282, 153] width 112 height 14
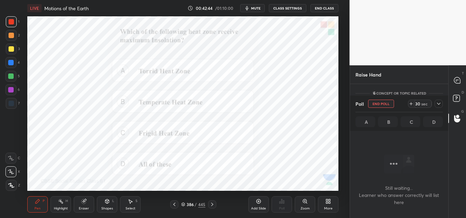
scroll to position [2, 2]
click at [252, 6] on button "mute" at bounding box center [252, 8] width 25 height 8
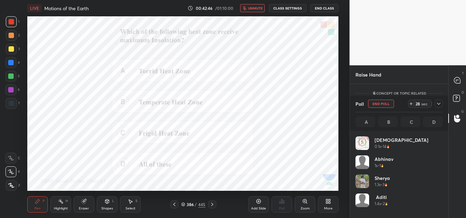
scroll to position [80, 85]
click at [439, 102] on icon at bounding box center [438, 103] width 5 height 5
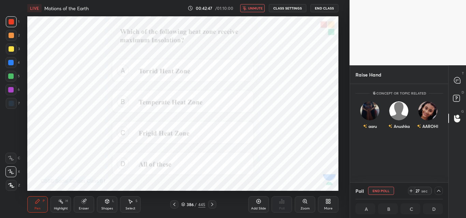
scroll to position [0, 2]
click at [457, 79] on icon at bounding box center [457, 80] width 6 height 6
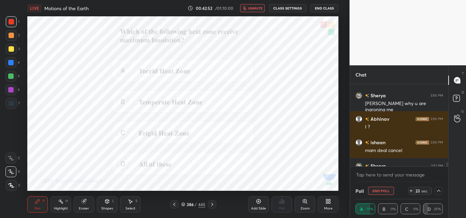
scroll to position [2414, 0]
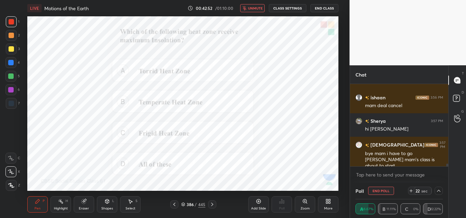
drag, startPoint x: 447, startPoint y: 165, endPoint x: 444, endPoint y: 183, distance: 18.0
click at [444, 183] on div "Sherya 3:56 PM [PERSON_NAME] why u are ingroning me [PERSON_NAME] 3:56 PM I ? i…" at bounding box center [399, 133] width 98 height 99
click at [252, 10] on span "unmute" at bounding box center [255, 8] width 15 height 5
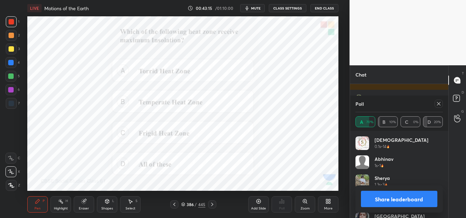
scroll to position [2461, 0]
click at [440, 104] on icon at bounding box center [438, 103] width 5 height 5
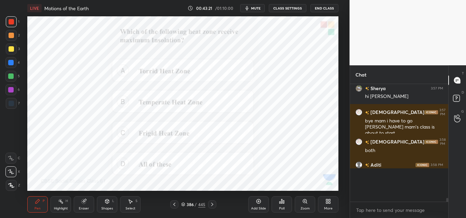
scroll to position [115, 96]
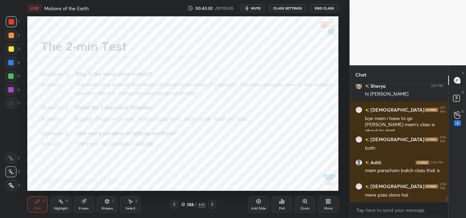
click at [258, 6] on span "mute" at bounding box center [256, 8] width 10 height 5
click at [462, 126] on div "G Raise Hand (G) 1" at bounding box center [456, 118] width 17 height 19
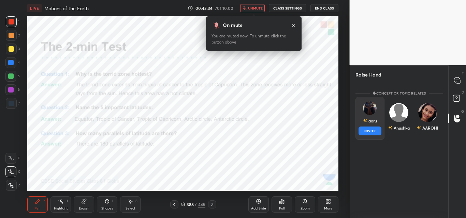
click at [369, 116] on div "aaru INVITE" at bounding box center [369, 118] width 29 height 43
click at [370, 131] on button "INVITE" at bounding box center [369, 131] width 23 height 9
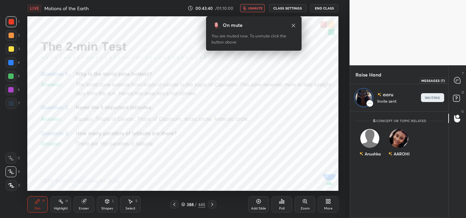
click at [455, 81] on icon at bounding box center [457, 80] width 6 height 6
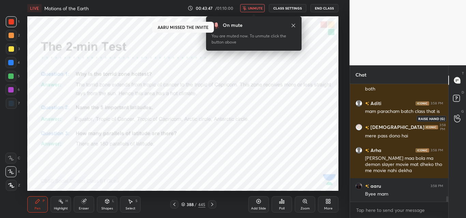
click at [458, 117] on icon at bounding box center [457, 119] width 6 height 8
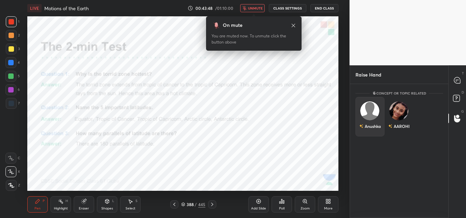
click at [370, 122] on div "Anushka" at bounding box center [369, 127] width 21 height 12
click at [371, 130] on button "INVITE" at bounding box center [369, 131] width 23 height 9
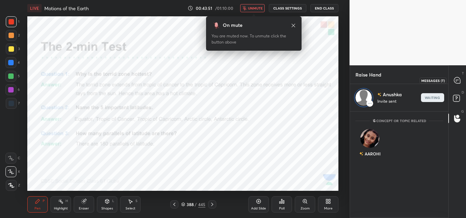
click at [457, 79] on icon at bounding box center [457, 80] width 6 height 6
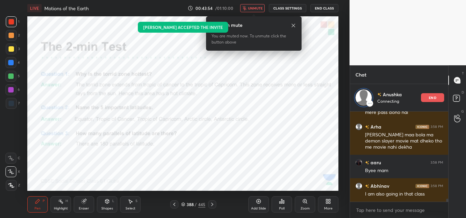
drag, startPoint x: 446, startPoint y: 201, endPoint x: 446, endPoint y: 211, distance: 10.2
click at [446, 211] on div "Aditi 3:58 PM mam paracham batch class that is [PERSON_NAME] 3:58 PM mere pass …" at bounding box center [399, 165] width 98 height 107
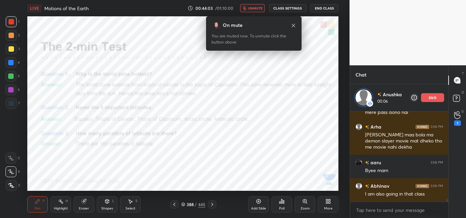
click at [255, 10] on span "unmute" at bounding box center [255, 8] width 15 height 5
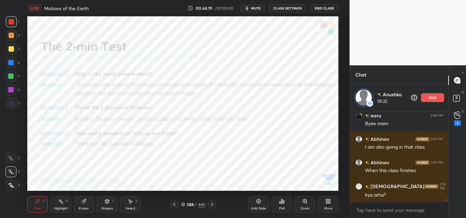
click at [251, 6] on button "mute" at bounding box center [252, 8] width 25 height 8
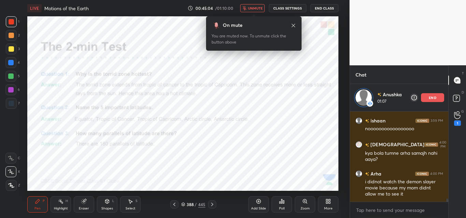
scroll to position [2, 2]
click at [251, 6] on span "unmute" at bounding box center [255, 8] width 15 height 5
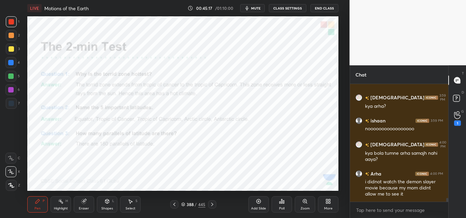
scroll to position [2668, 0]
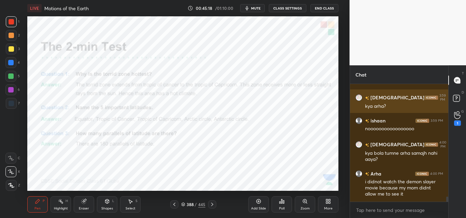
click at [429, 97] on div "grid" at bounding box center [431, 98] width 15 height 4
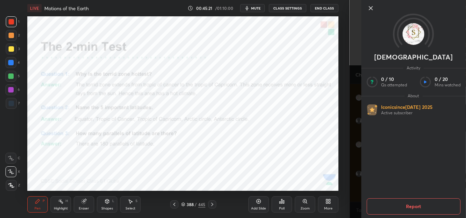
click at [369, 7] on icon at bounding box center [370, 8] width 8 height 8
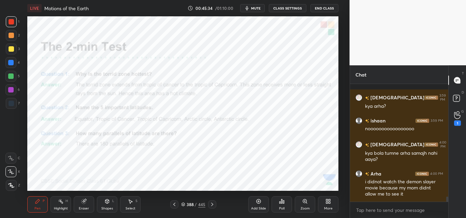
scroll to position [2697, 0]
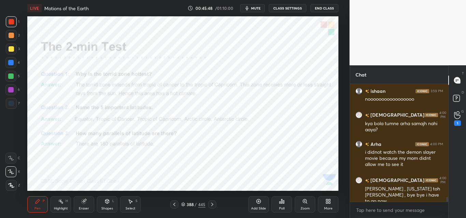
click at [256, 6] on span "mute" at bounding box center [256, 8] width 10 height 5
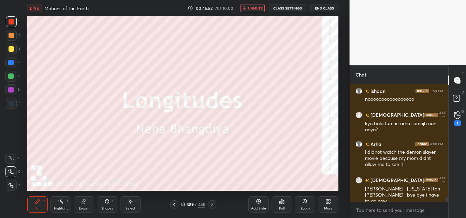
click at [256, 6] on span "unmute" at bounding box center [255, 8] width 15 height 5
click at [280, 207] on div "Poll" at bounding box center [281, 208] width 5 height 3
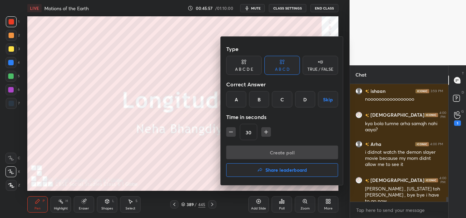
click at [270, 172] on h4 "Share leaderboard" at bounding box center [286, 170] width 42 height 5
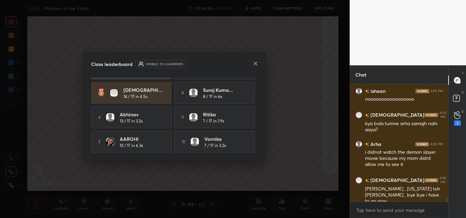
scroll to position [2721, 0]
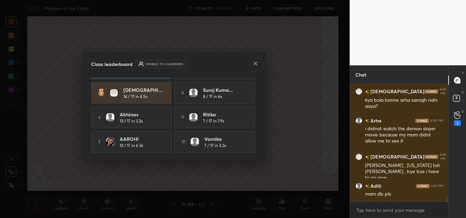
click at [254, 63] on icon at bounding box center [255, 63] width 5 height 5
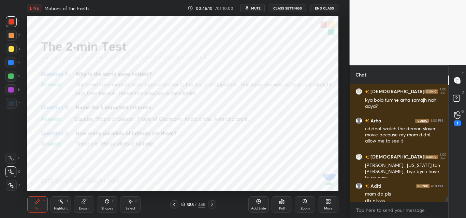
scroll to position [2728, 0]
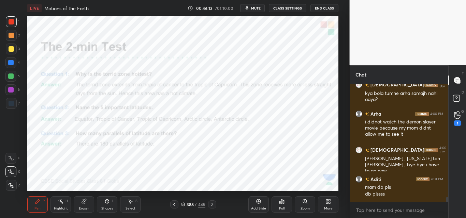
click at [255, 204] on div "Add Slide" at bounding box center [258, 205] width 20 height 16
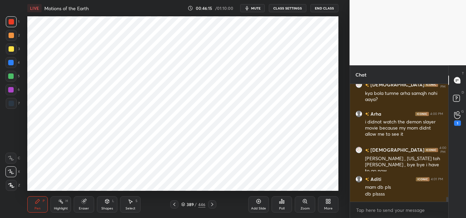
click at [245, 9] on icon "button" at bounding box center [246, 7] width 5 height 5
click at [456, 98] on icon at bounding box center [456, 98] width 2 height 3
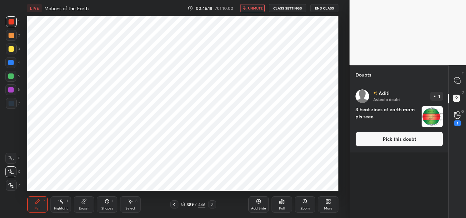
click at [421, 135] on button "Pick this doubt" at bounding box center [399, 139] width 88 height 15
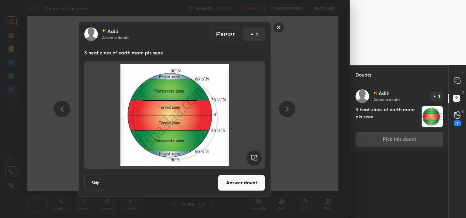
click at [245, 183] on button "Answer doubt" at bounding box center [241, 183] width 47 height 16
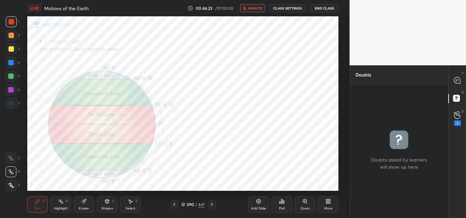
click at [257, 10] on span "unmute" at bounding box center [255, 8] width 15 height 5
click at [456, 78] on icon at bounding box center [457, 80] width 6 height 6
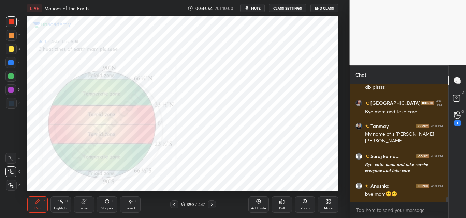
scroll to position [2829, 0]
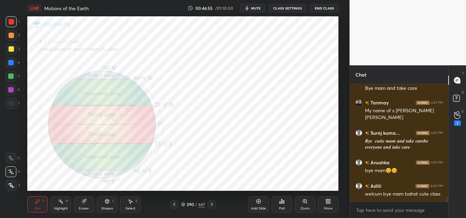
click at [326, 8] on button "End Class" at bounding box center [324, 8] width 28 height 8
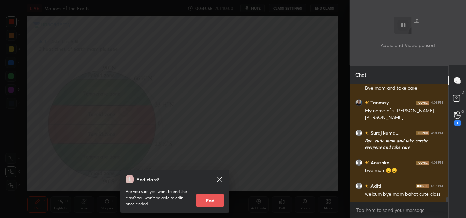
scroll to position [2876, 0]
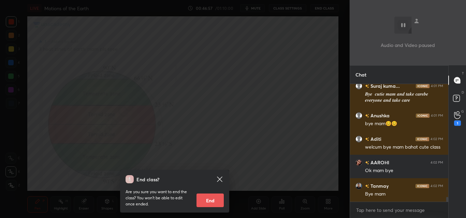
click at [213, 198] on button "End" at bounding box center [209, 201] width 27 height 14
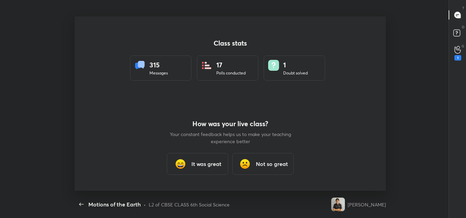
scroll to position [0, 0]
